Goal: Task Accomplishment & Management: Manage account settings

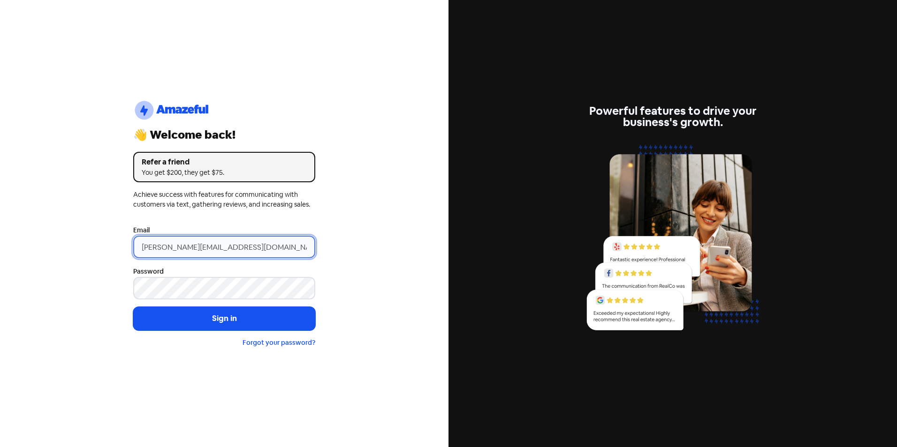
drag, startPoint x: 159, startPoint y: 241, endPoint x: 98, endPoint y: 247, distance: 61.3
click at [98, 248] on div "logo-amazeful_Logo 👋 Welcome back! Refer a friend You get $200, they get $75. A…" at bounding box center [224, 223] width 448 height 447
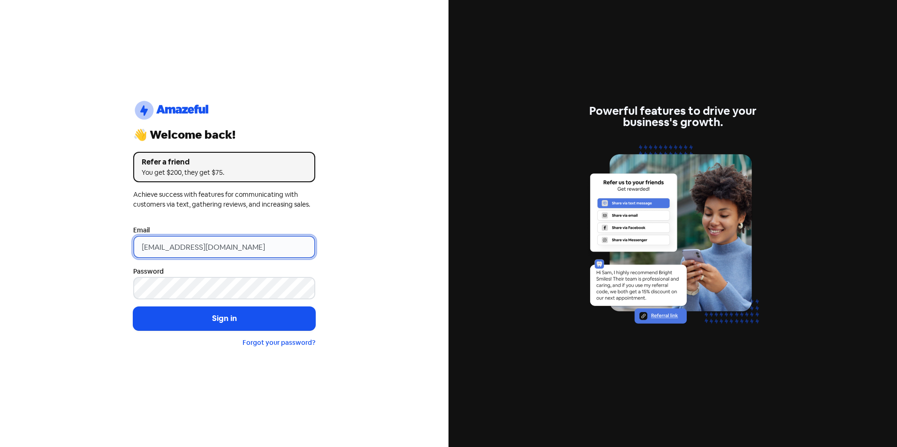
type input "RUBY@martinpg.com.au"
click at [133, 307] on button "Sign in" at bounding box center [224, 318] width 182 height 23
